Goal: Task Accomplishment & Management: Manage account settings

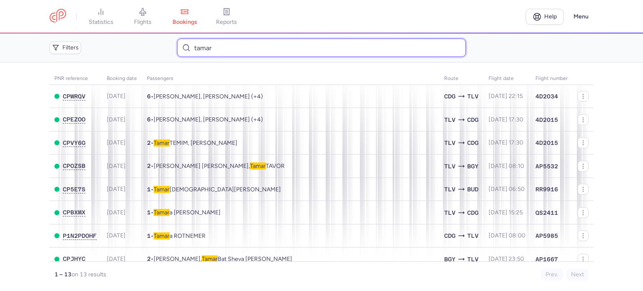
drag, startPoint x: 221, startPoint y: 46, endPoint x: 144, endPoint y: 47, distance: 76.2
click at [144, 47] on div "Filters tamar" at bounding box center [321, 47] width 551 height 25
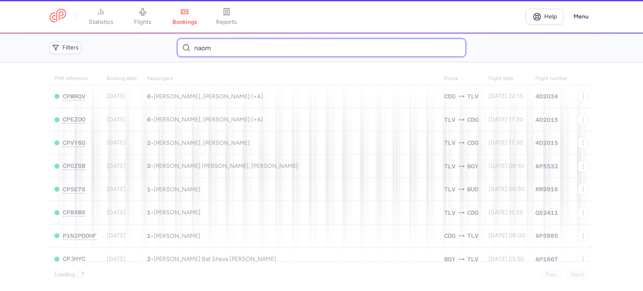
type input "naomi"
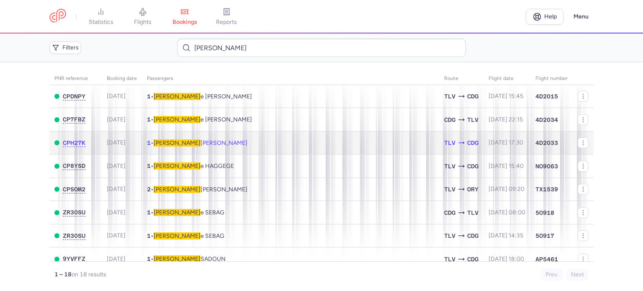
click at [142, 140] on td "2025-07-20" at bounding box center [122, 142] width 40 height 23
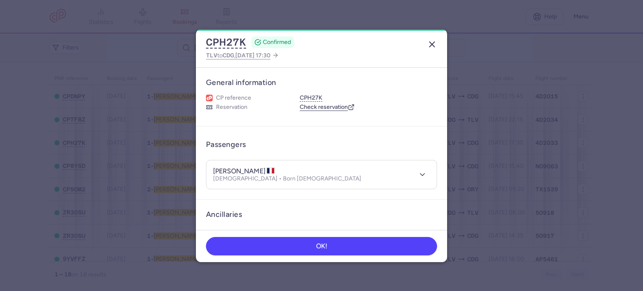
click at [430, 44] on icon "button" at bounding box center [432, 44] width 10 height 10
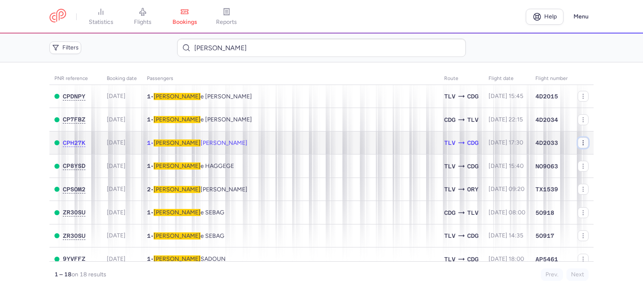
click at [580, 145] on button "button" at bounding box center [582, 142] width 11 height 11
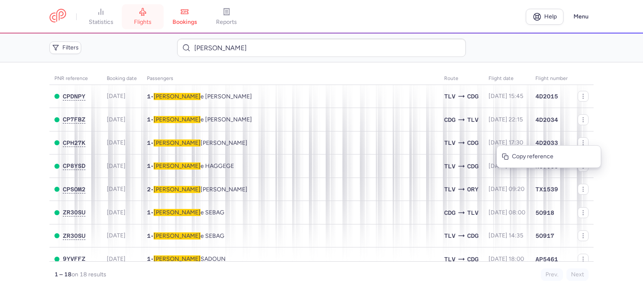
click at [140, 15] on icon at bounding box center [143, 12] width 8 height 8
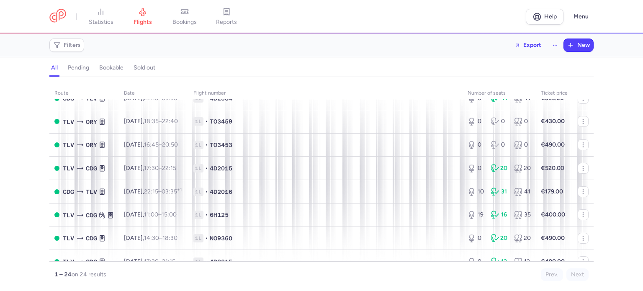
scroll to position [293, 0]
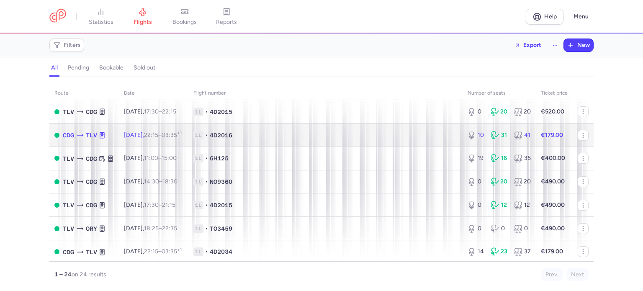
click at [301, 138] on span "1L • 4D2016" at bounding box center [325, 135] width 264 height 8
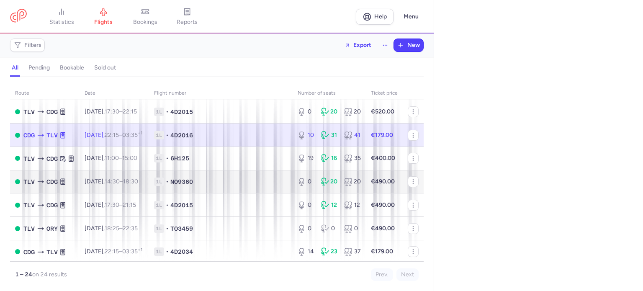
select select "hours"
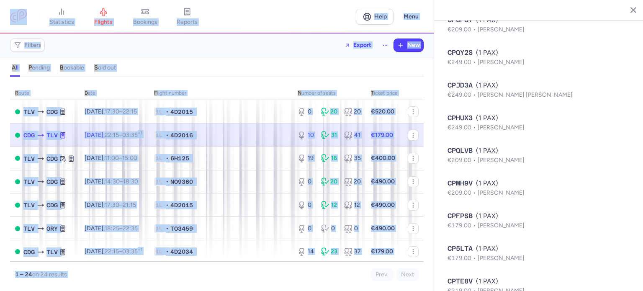
scroll to position [1133, 0]
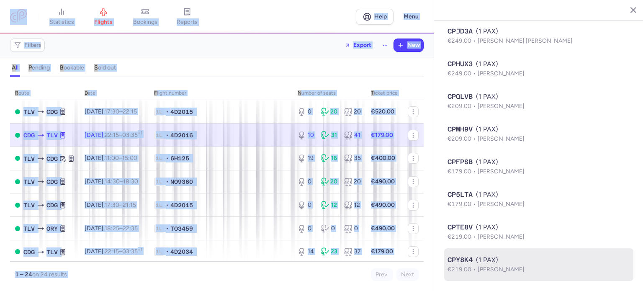
drag, startPoint x: 446, startPoint y: 11, endPoint x: 533, endPoint y: 276, distance: 278.9
click at [533, 276] on section "[GEOGRAPHIC_DATA] [GEOGRAPHIC_DATA] [DATE] Open CDG [GEOGRAPHIC_DATA], [GEOGRAP…" at bounding box center [538, 145] width 209 height 291
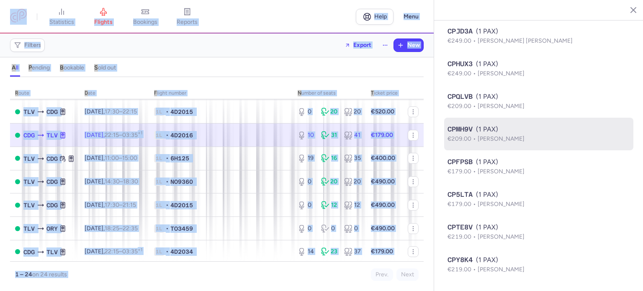
copy section "Lorem Ips Dolo Sitame, Consec 81, 0095 Adip ELI Seddo, Eiusmo 98:86 (TEM+81:77)…"
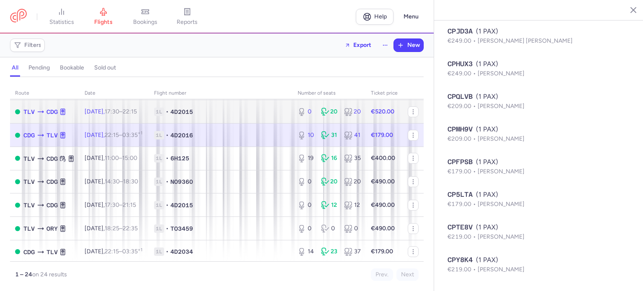
click at [123, 123] on td "[DATE] 17:30 – 22:15 +0" at bounding box center [114, 111] width 69 height 23
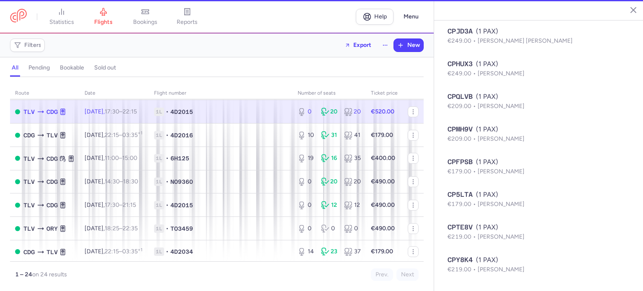
type input "0"
type input "20"
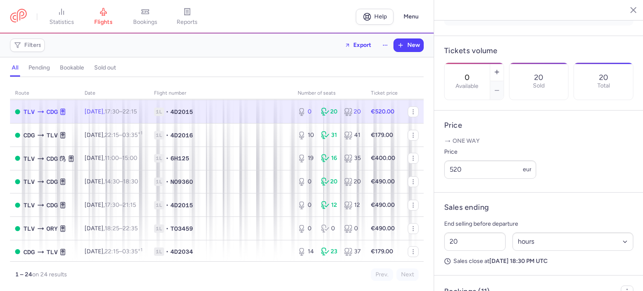
scroll to position [308, 0]
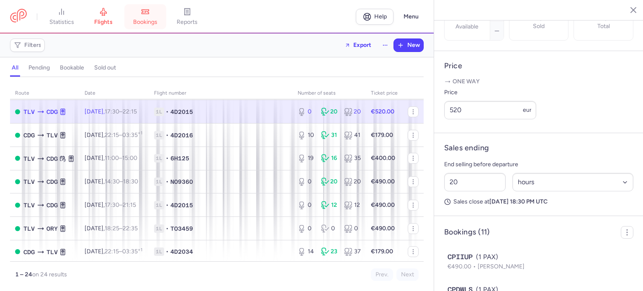
click at [151, 22] on span "bookings" at bounding box center [145, 22] width 24 height 8
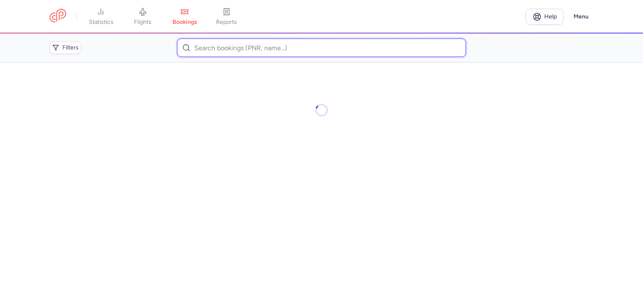
click at [214, 49] on input at bounding box center [321, 47] width 288 height 18
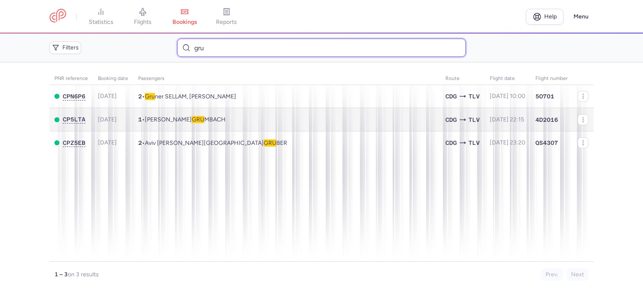
type input "gru"
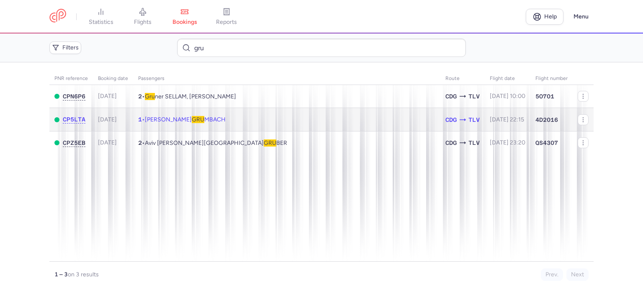
click at [209, 115] on td "1 • [PERSON_NAME] MBACH" at bounding box center [286, 119] width 307 height 23
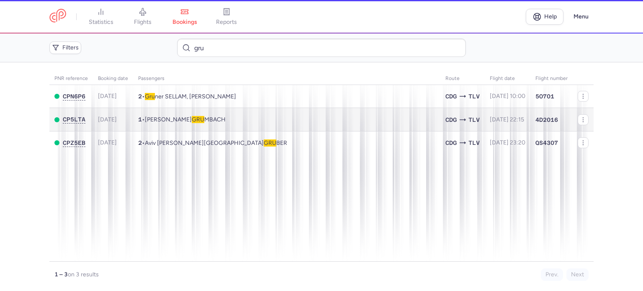
click at [209, 0] on body "statistics flights bookings reports Help Menu Filters gru PNR reference Booking…" at bounding box center [321, 0] width 643 height 0
